Goal: Transaction & Acquisition: Subscribe to service/newsletter

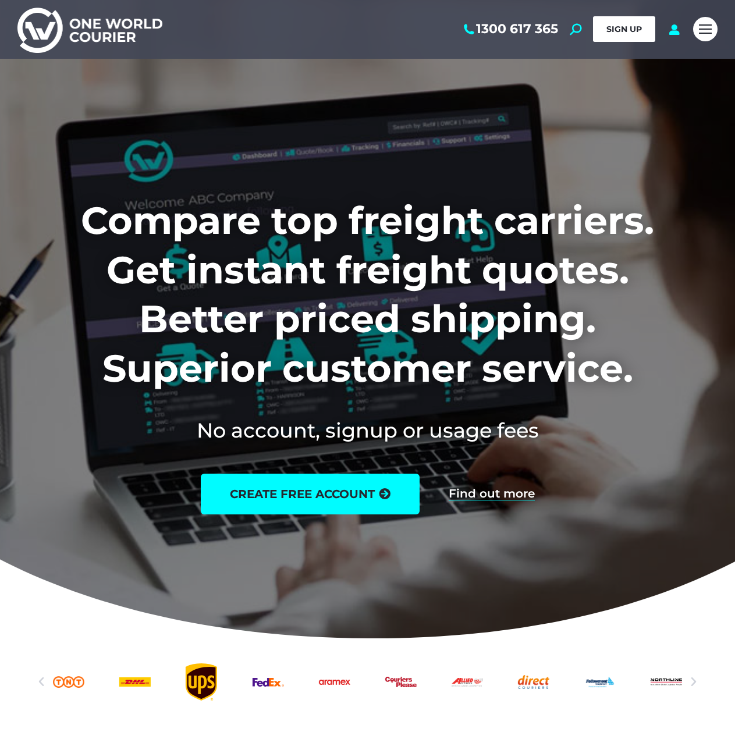
click at [647, 26] on link "SIGN UP" at bounding box center [624, 29] width 62 height 26
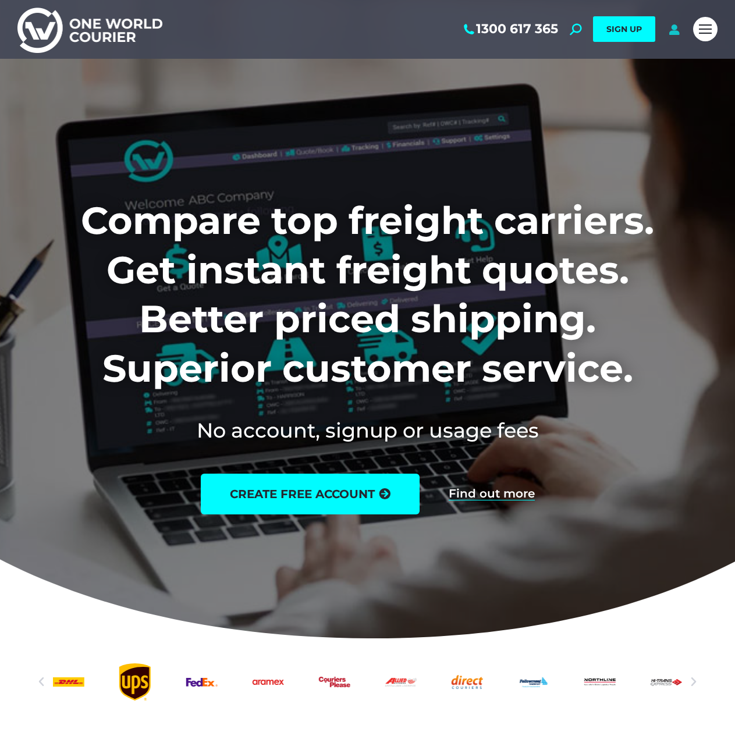
click at [675, 31] on icon at bounding box center [674, 29] width 15 height 12
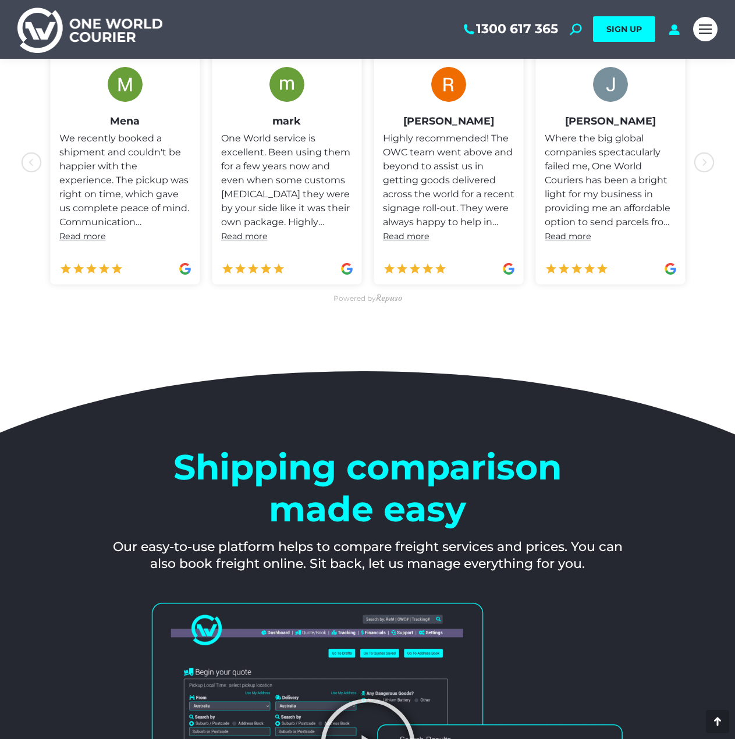
scroll to position [815, 0]
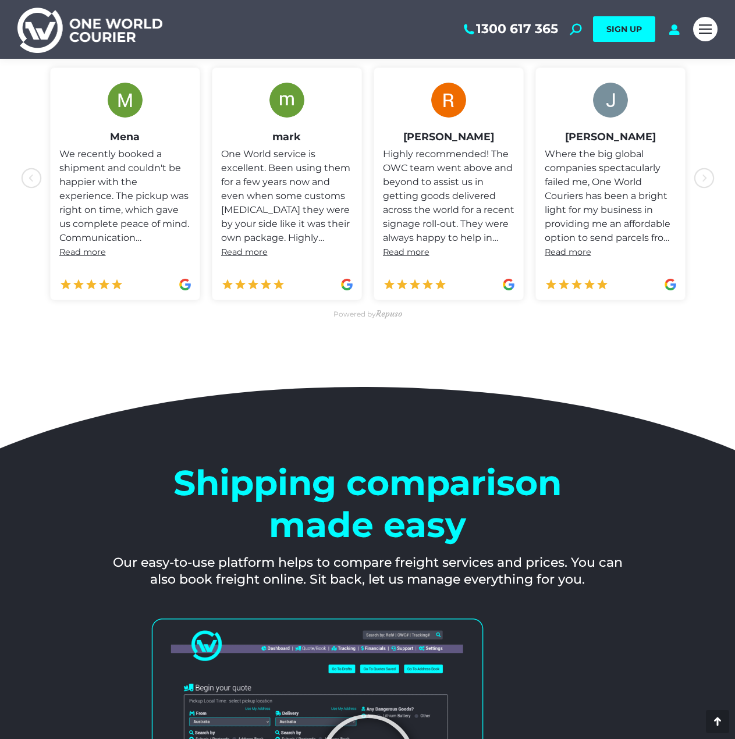
click at [697, 46] on div at bounding box center [705, 29] width 24 height 59
click at [696, 34] on link "Mobile menu icon" at bounding box center [705, 29] width 24 height 24
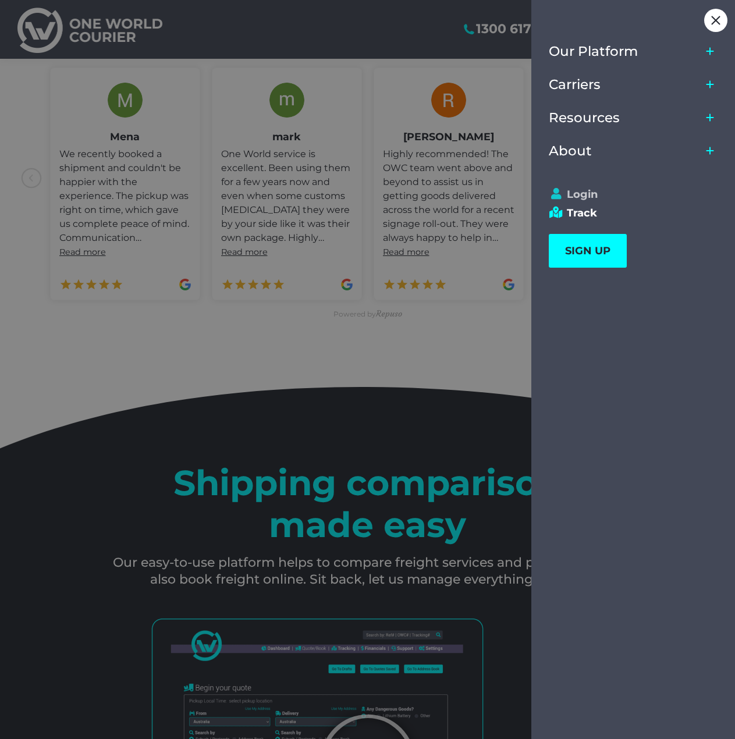
click at [586, 193] on link "Login" at bounding box center [628, 194] width 158 height 13
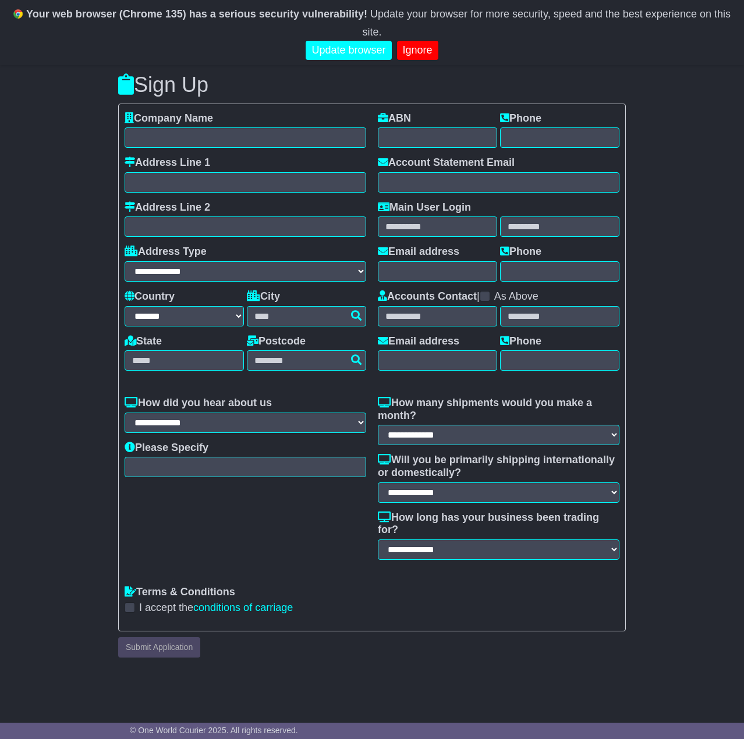
select select "**"
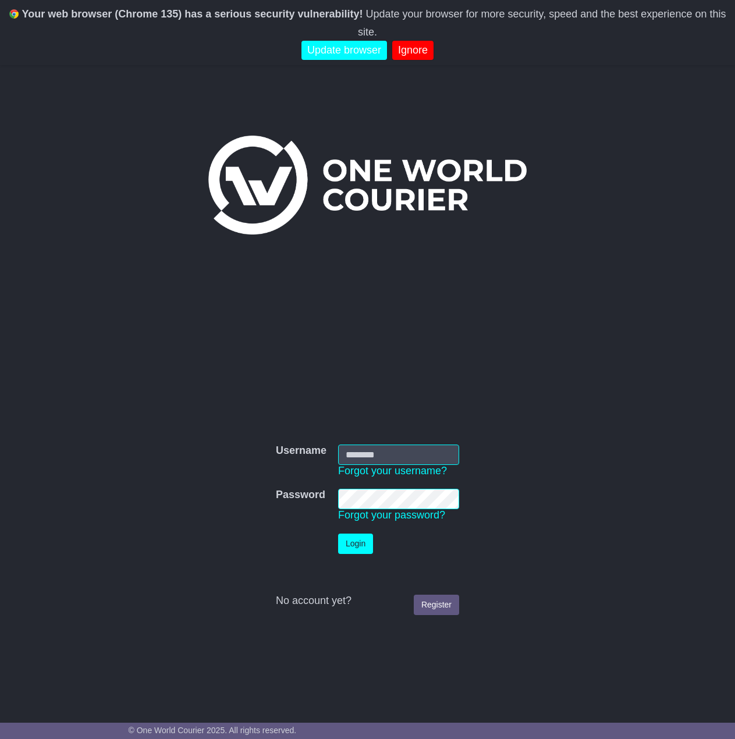
click at [382, 457] on input "Username" at bounding box center [398, 455] width 121 height 20
click at [487, 352] on div "Username Username Forgot your username? Password Password Forgot your password?…" at bounding box center [368, 521] width 490 height 449
click at [392, 449] on input "Username" at bounding box center [398, 455] width 121 height 20
click at [376, 449] on input "Username" at bounding box center [398, 455] width 121 height 20
